Goal: Task Accomplishment & Management: Manage account settings

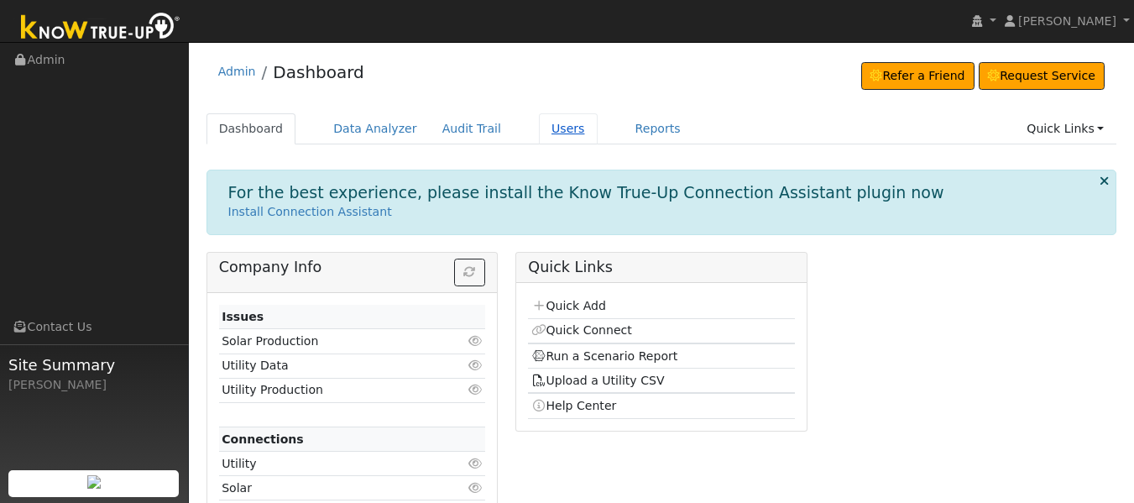
click at [561, 128] on link "Users" at bounding box center [568, 128] width 59 height 31
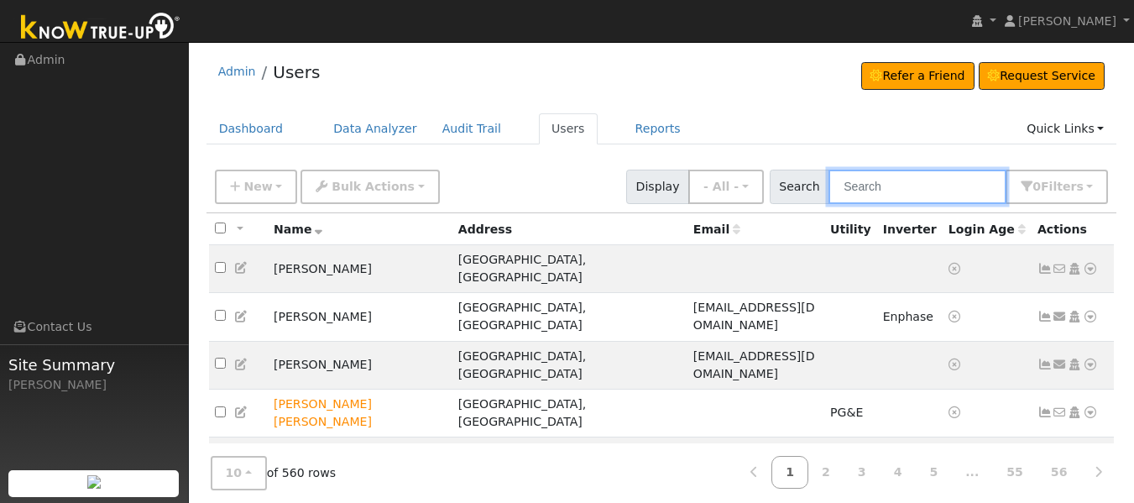
click at [860, 180] on input "text" at bounding box center [917, 187] width 178 height 34
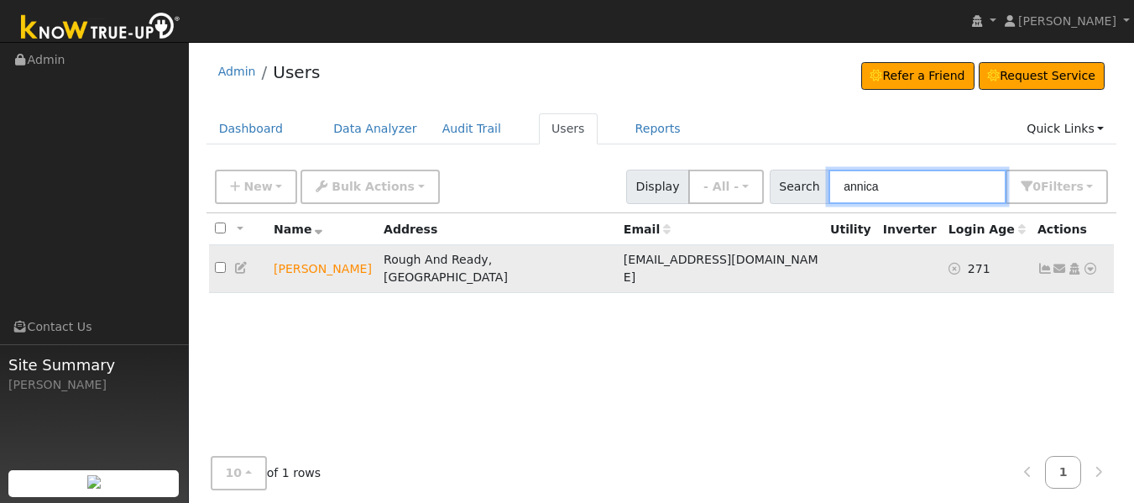
type input "annica"
click at [1089, 263] on icon at bounding box center [1090, 269] width 15 height 12
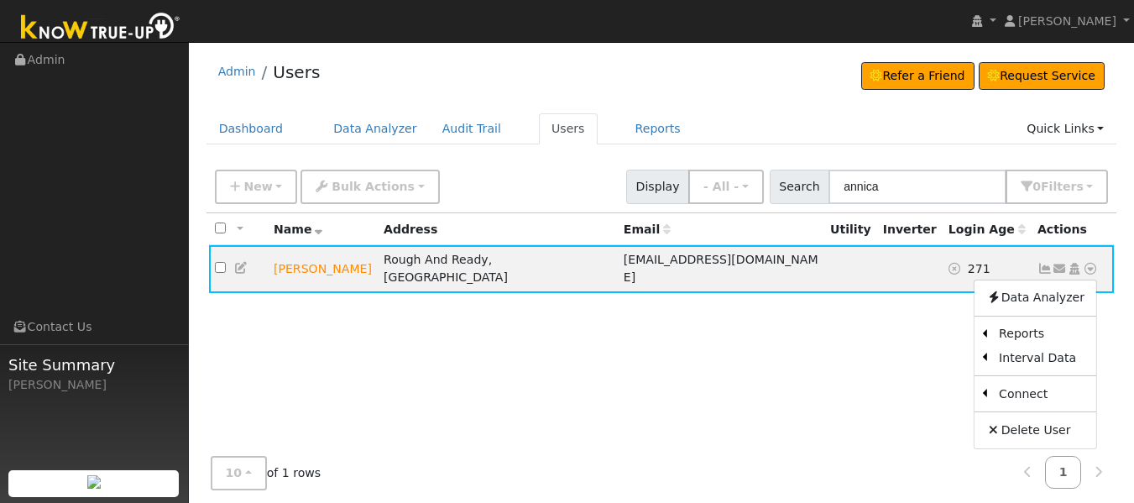
click at [0, 0] on link "Utility" at bounding box center [0, 0] width 0 height 0
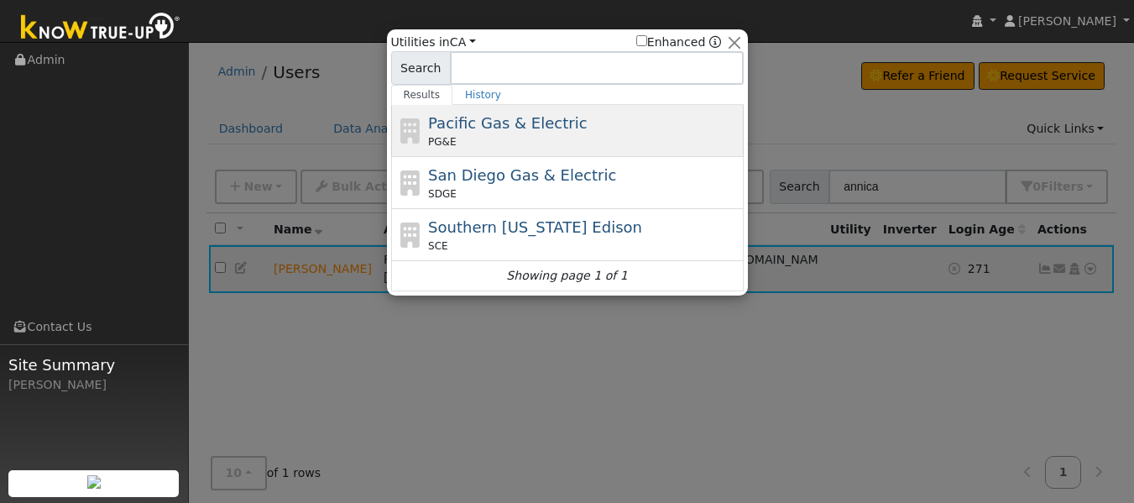
click at [464, 118] on span "Pacific Gas & Electric" at bounding box center [507, 123] width 159 height 18
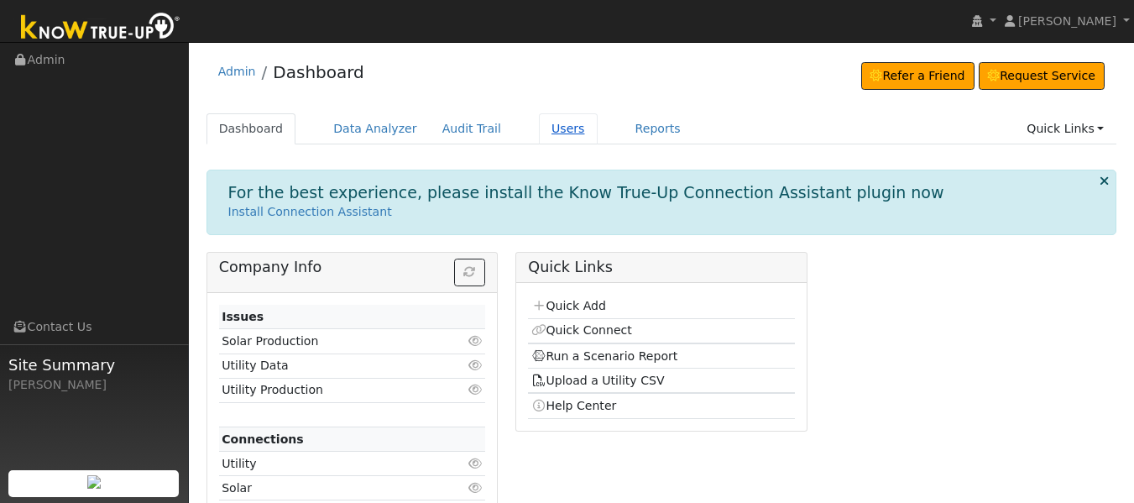
click at [539, 124] on link "Users" at bounding box center [568, 128] width 59 height 31
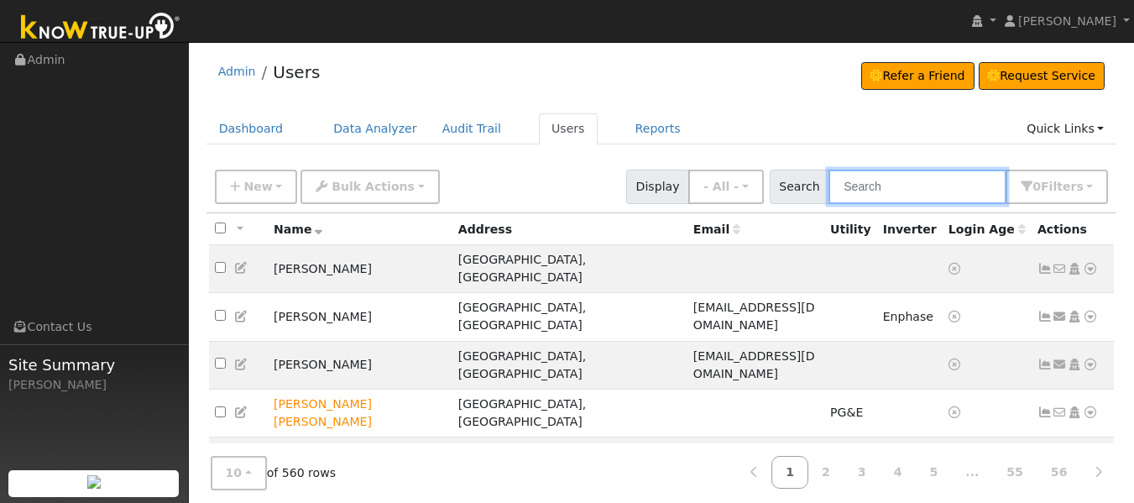
click at [906, 185] on input "text" at bounding box center [917, 187] width 178 height 34
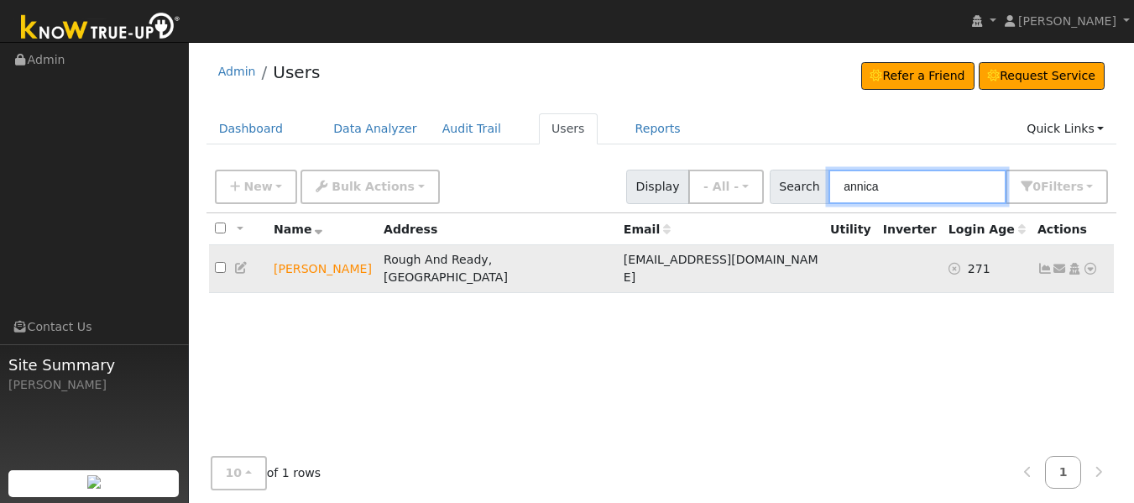
type input "annica"
click at [1091, 264] on icon at bounding box center [1090, 269] width 15 height 12
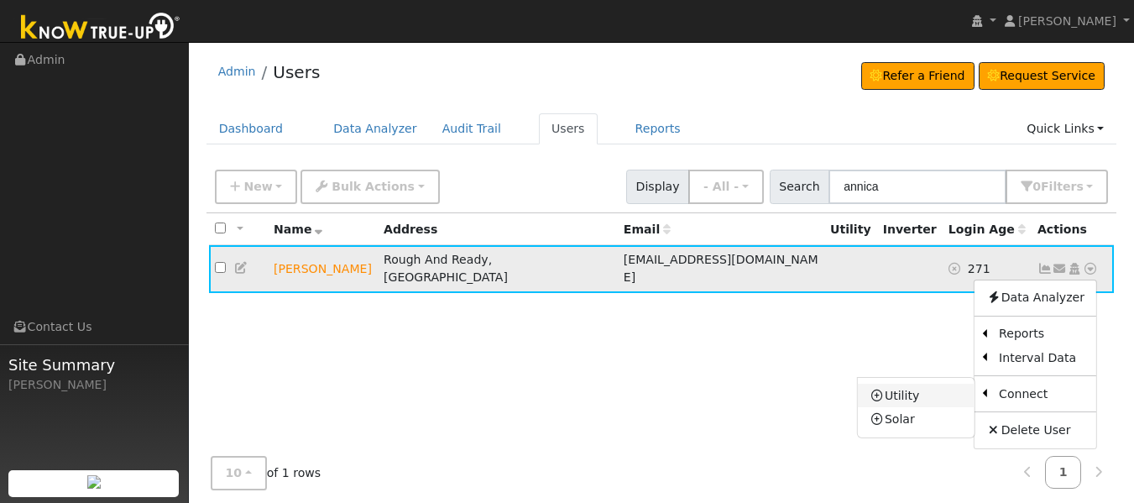
click at [905, 388] on link "Utility" at bounding box center [916, 396] width 117 height 24
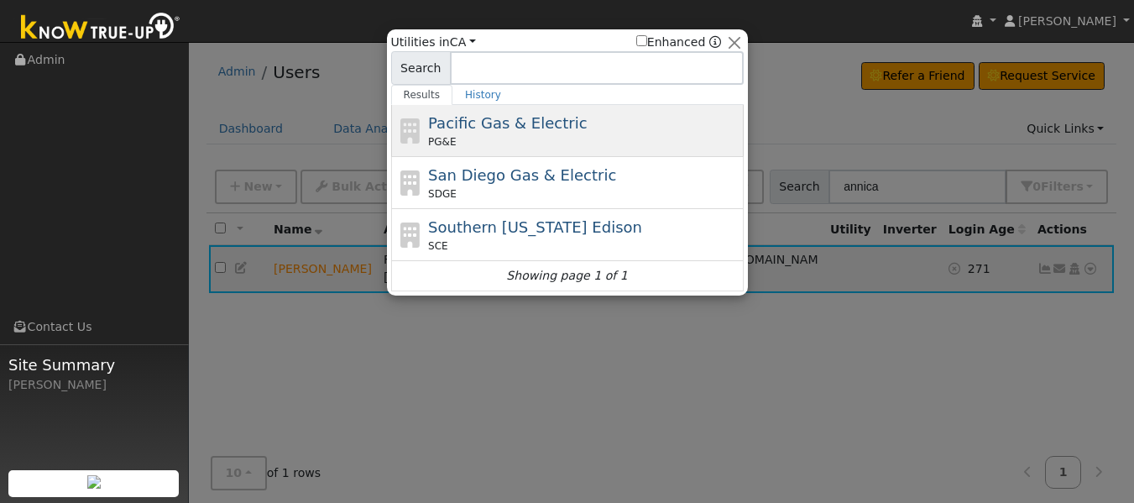
click at [520, 138] on div "PG&E" at bounding box center [583, 141] width 311 height 15
